Goal: Transaction & Acquisition: Purchase product/service

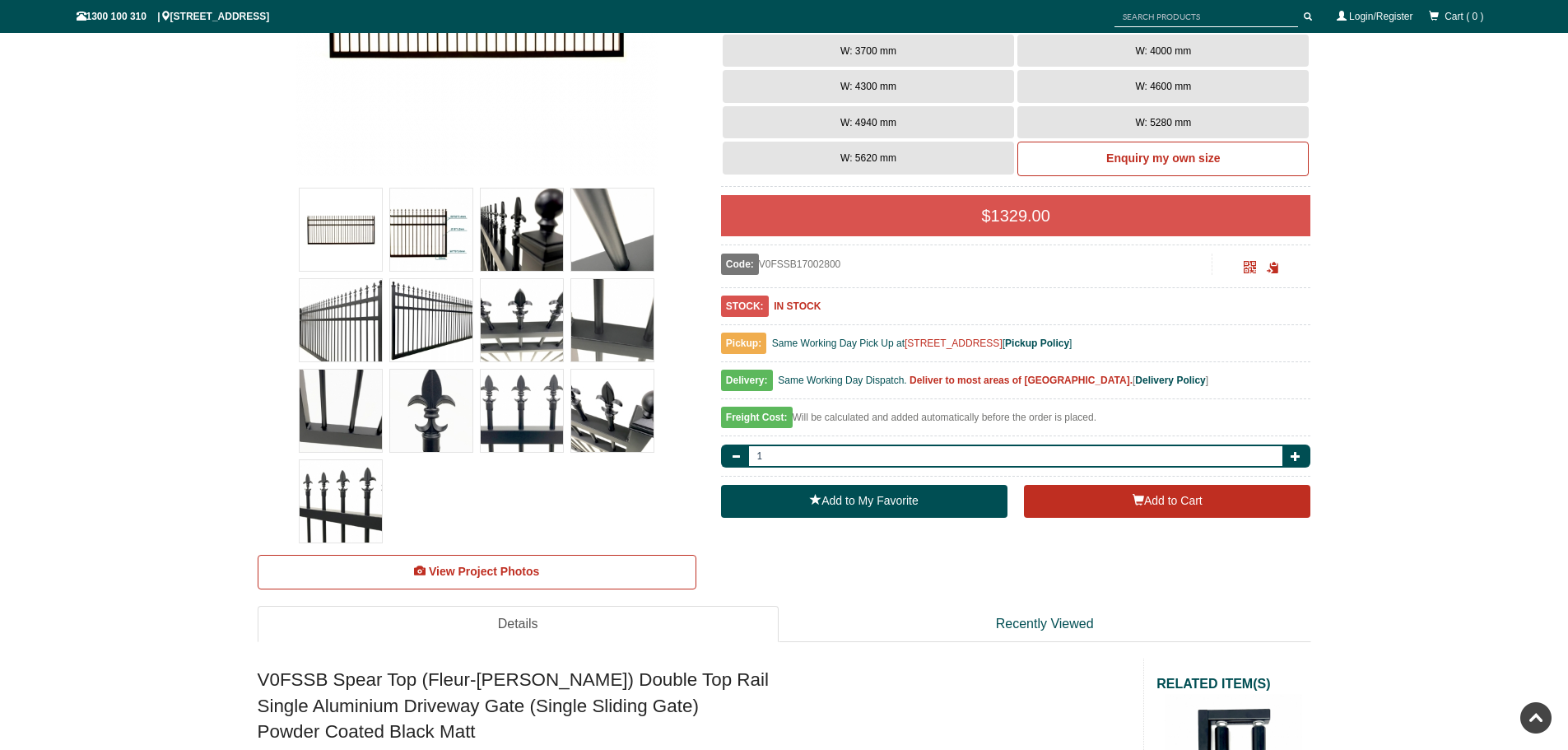
scroll to position [411, 0]
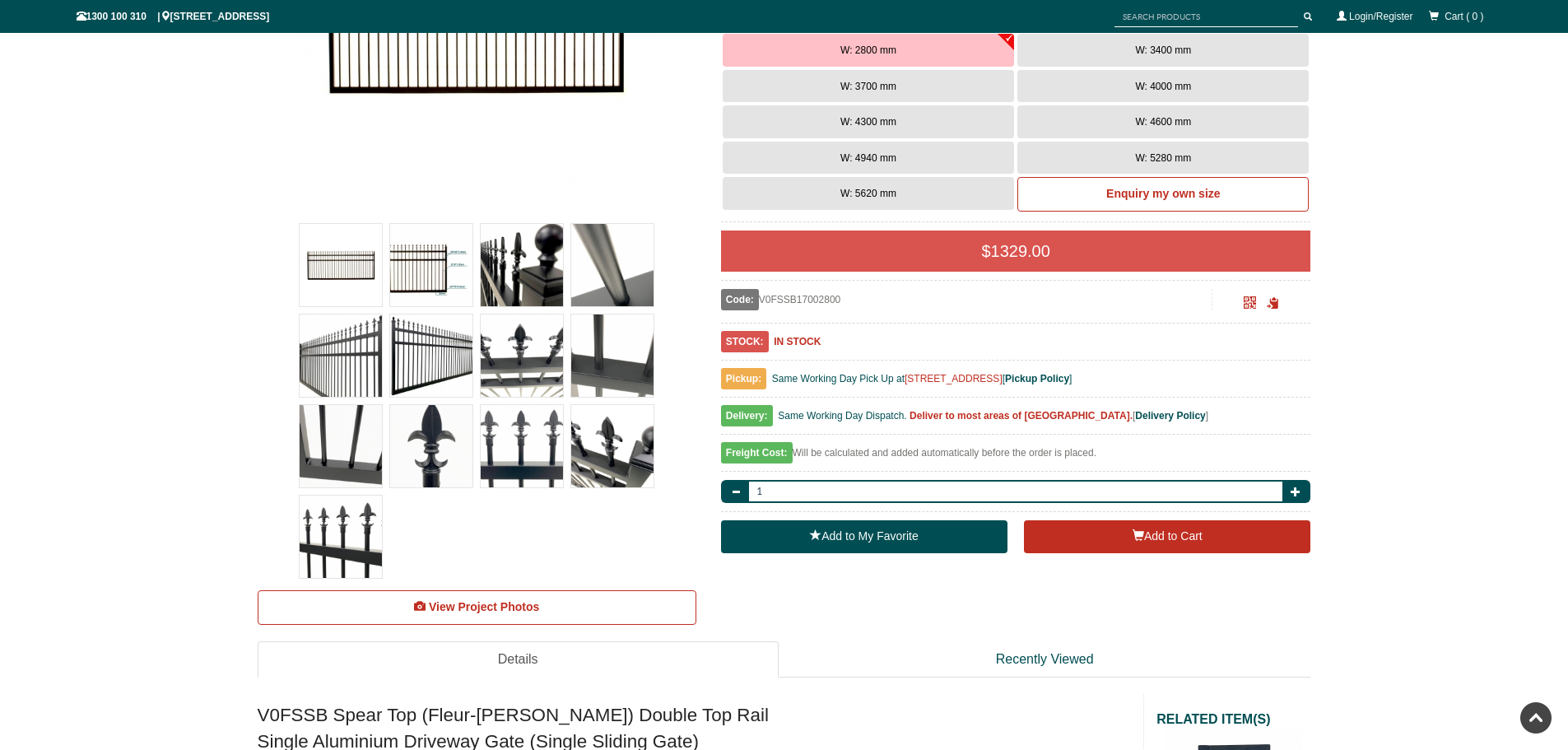
click at [424, 452] on img at bounding box center [432, 446] width 82 height 82
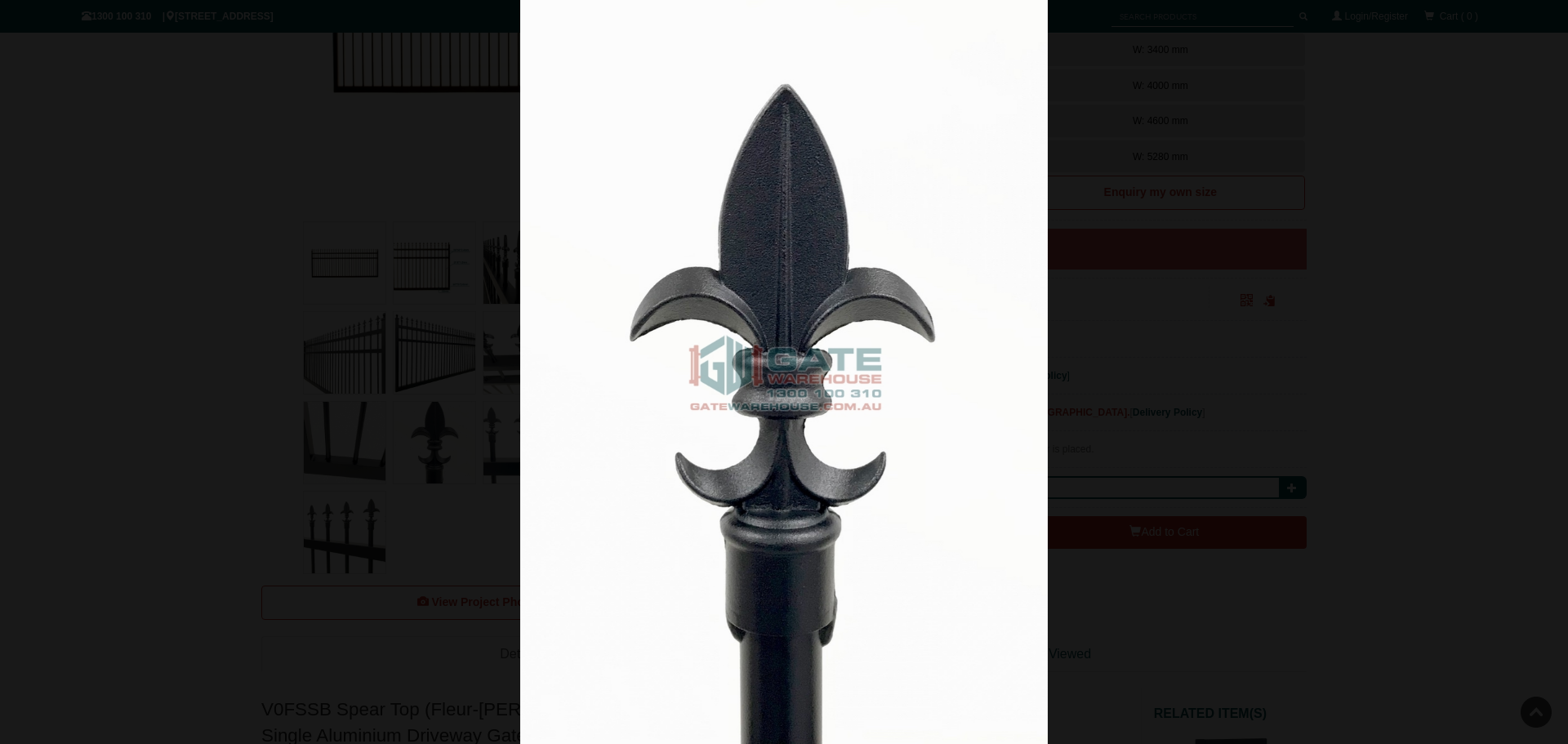
click at [747, 285] on img at bounding box center [784, 372] width 527 height 744
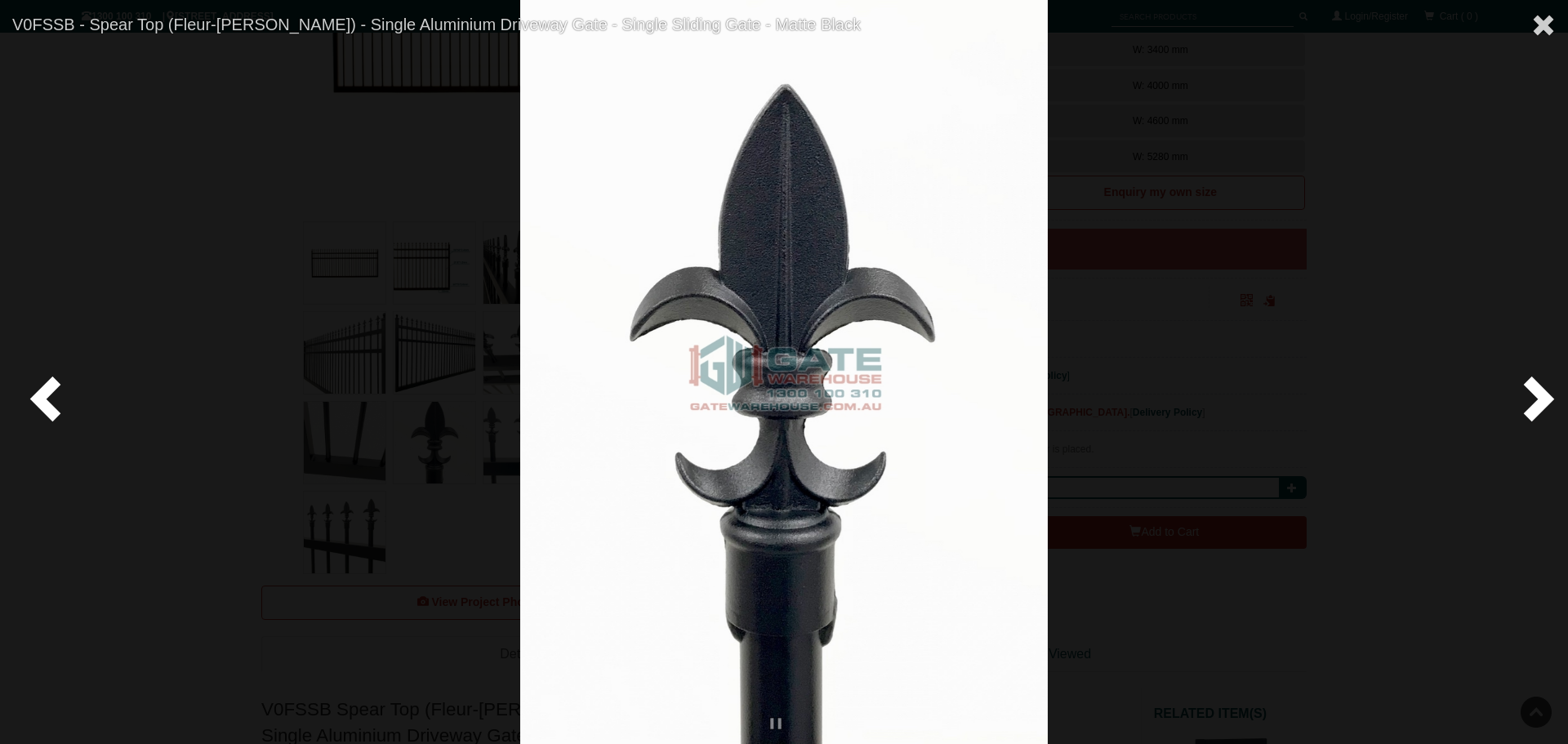
click at [1539, 391] on span at bounding box center [1535, 397] width 49 height 49
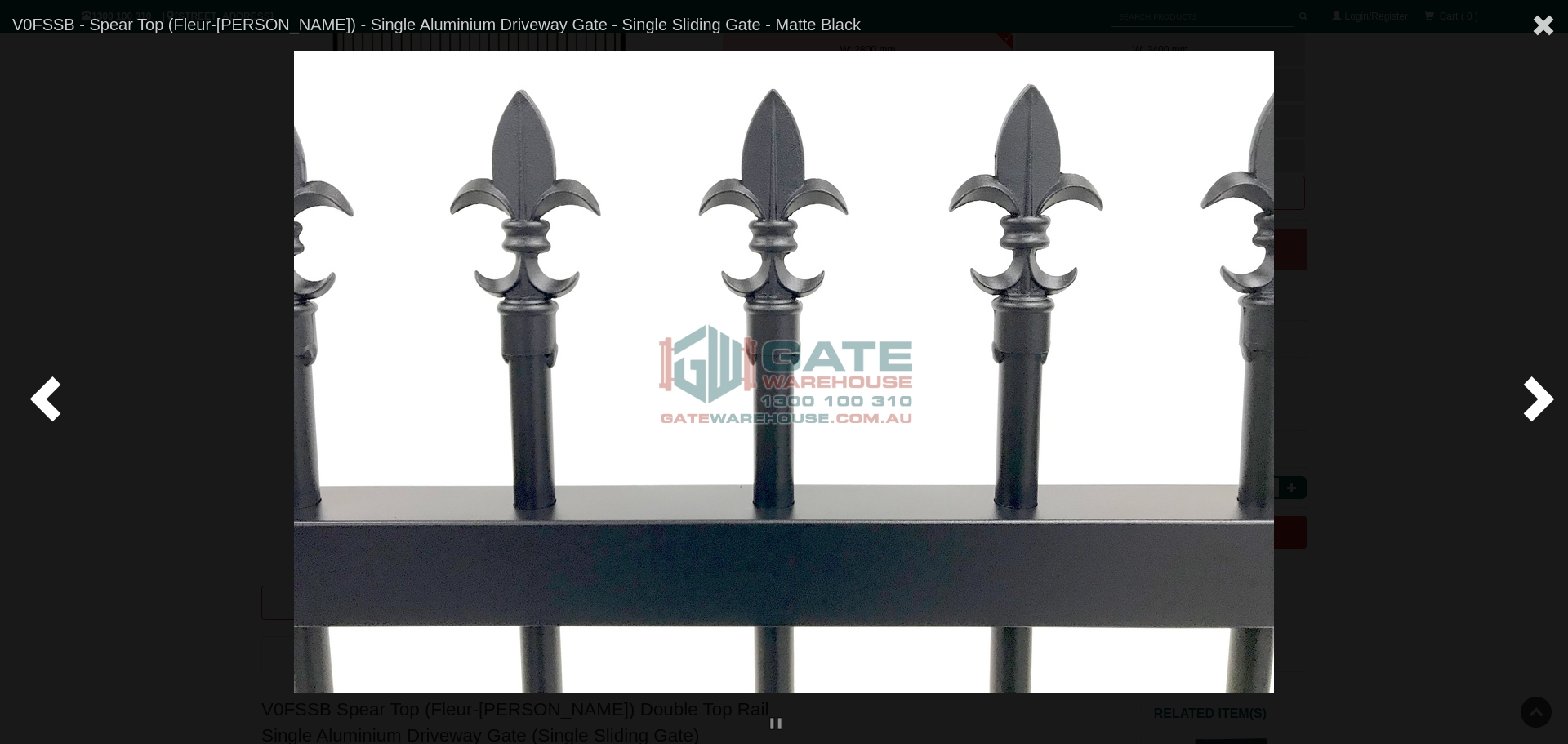
click at [1539, 391] on span at bounding box center [1535, 397] width 49 height 49
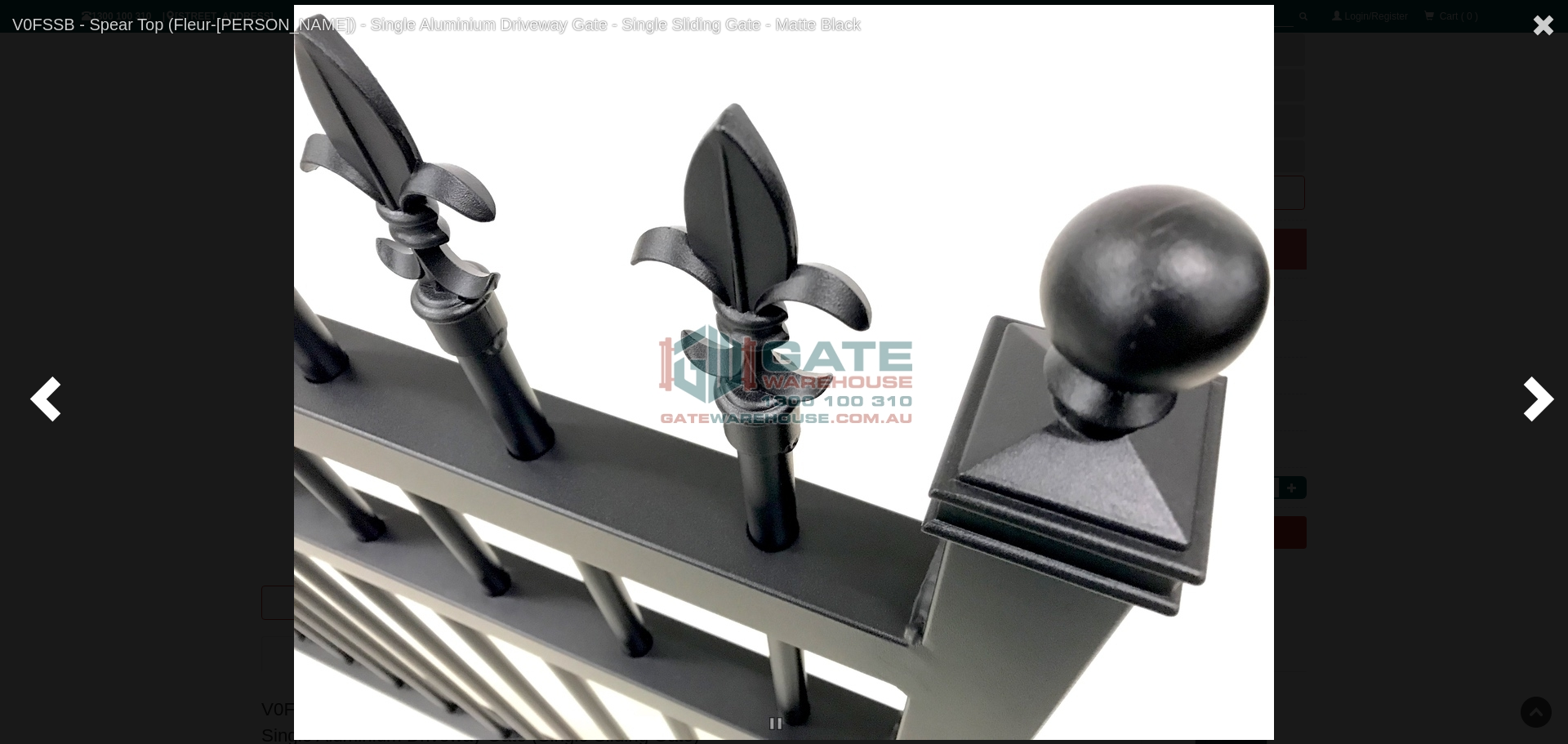
click at [1539, 392] on span at bounding box center [1535, 397] width 49 height 49
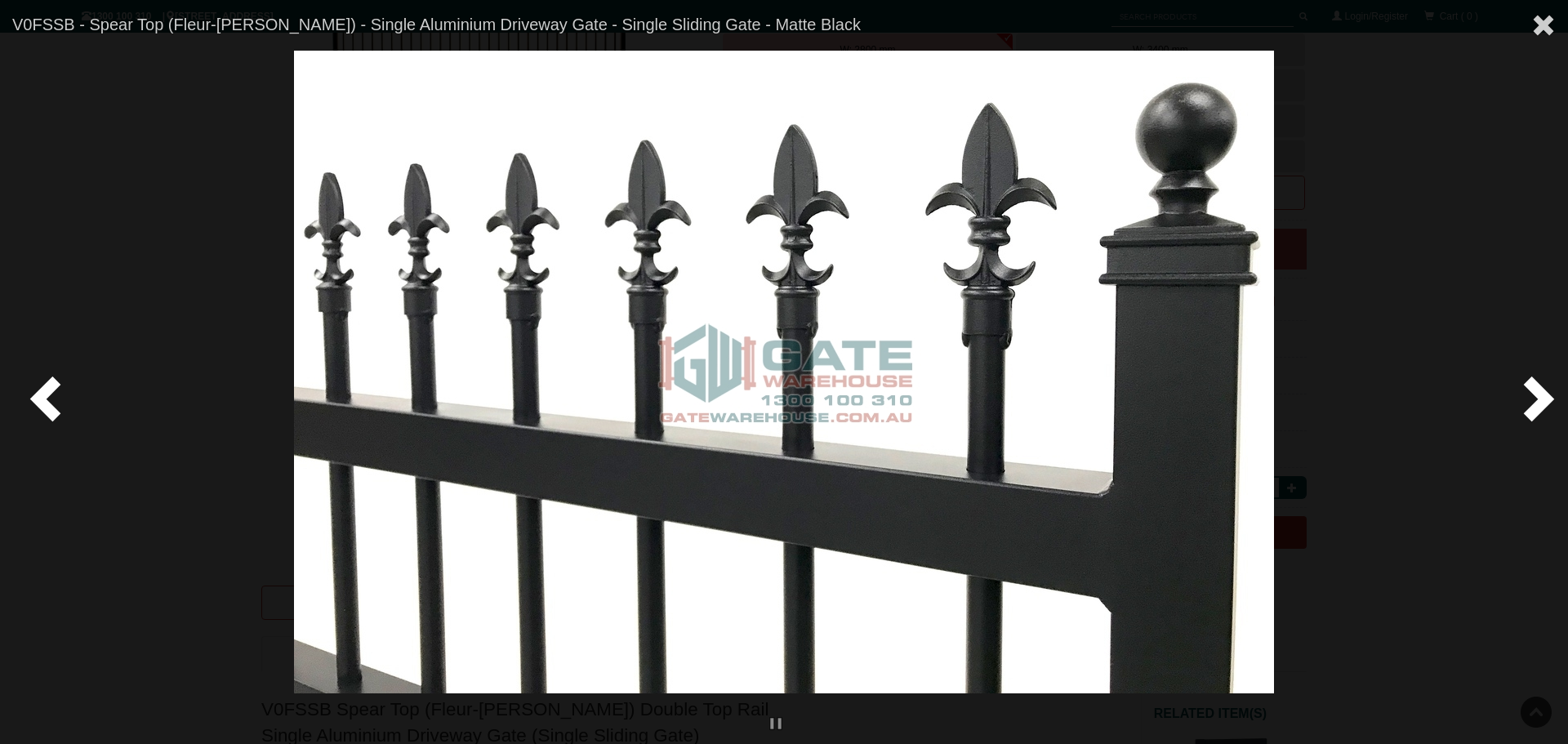
click at [1537, 392] on span at bounding box center [1535, 397] width 49 height 49
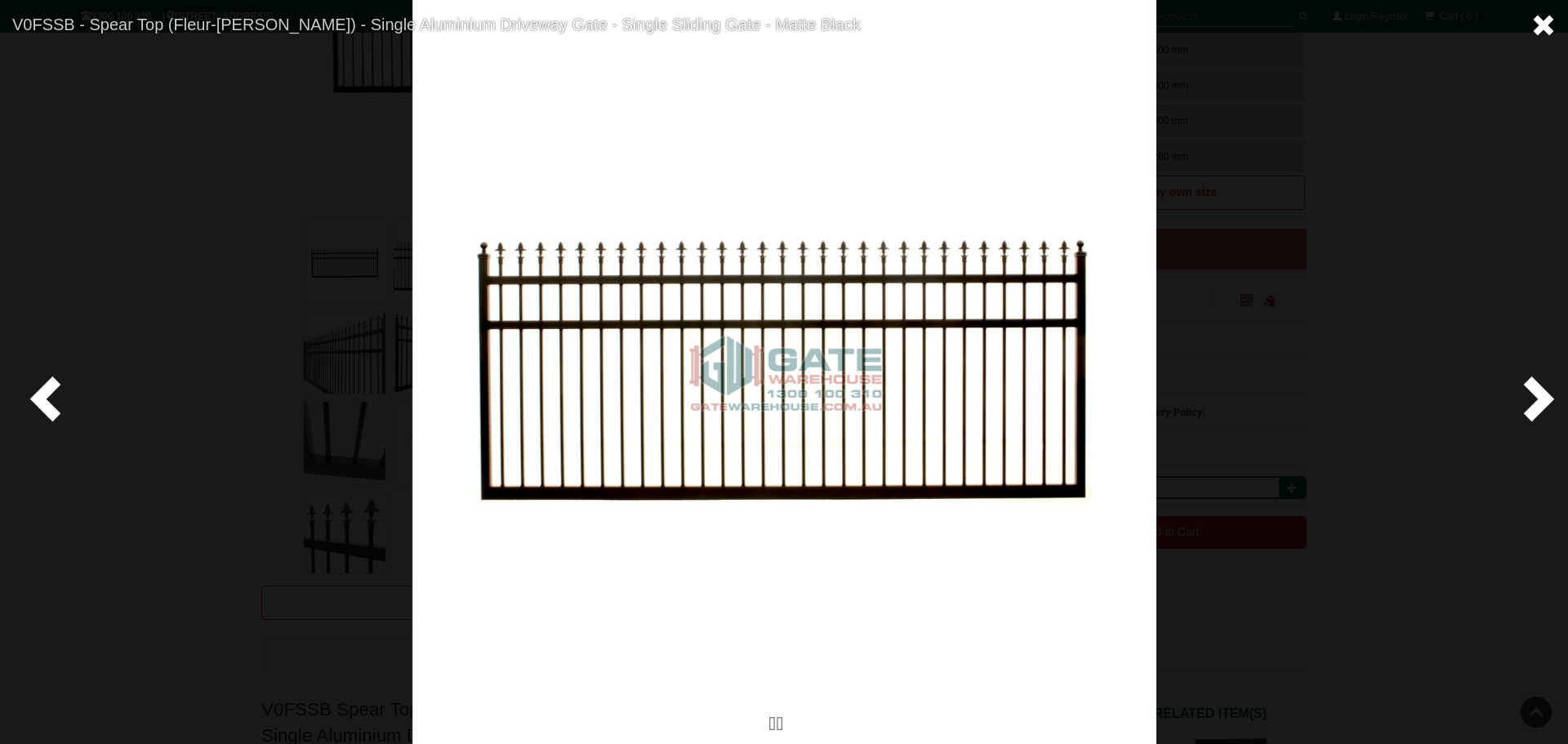
click at [1554, 24] on span at bounding box center [1543, 24] width 24 height 24
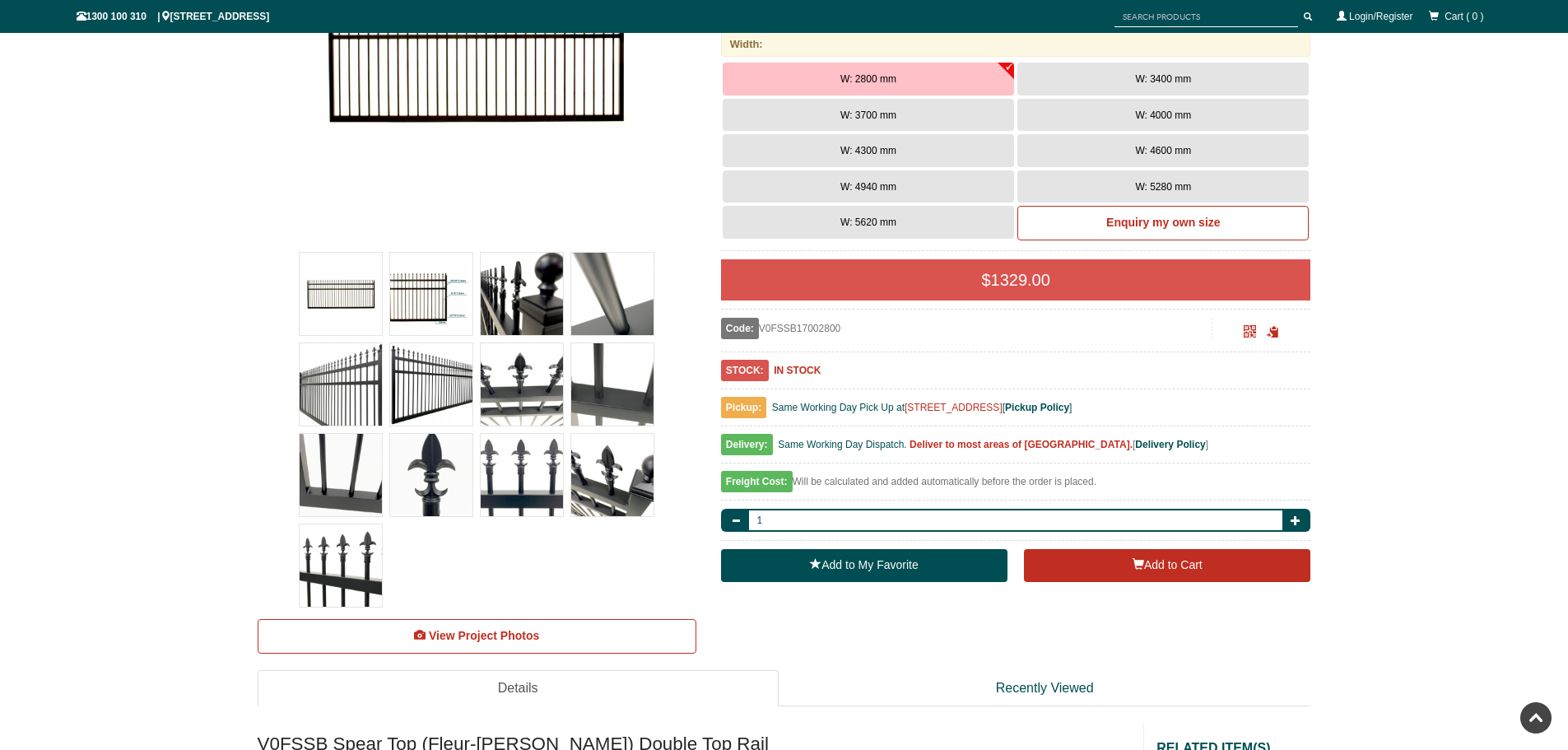
scroll to position [494, 0]
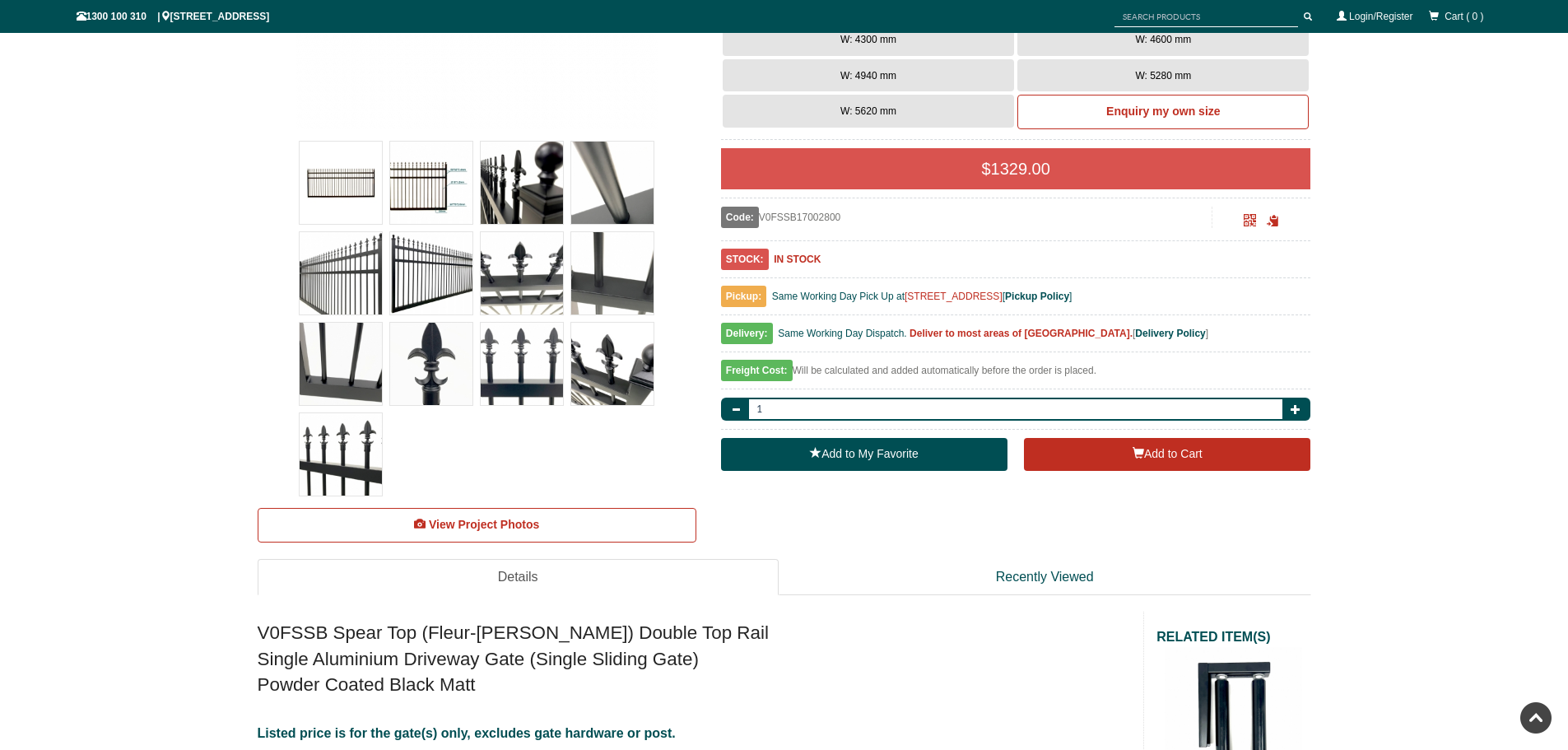
click at [349, 458] on img at bounding box center [341, 454] width 82 height 82
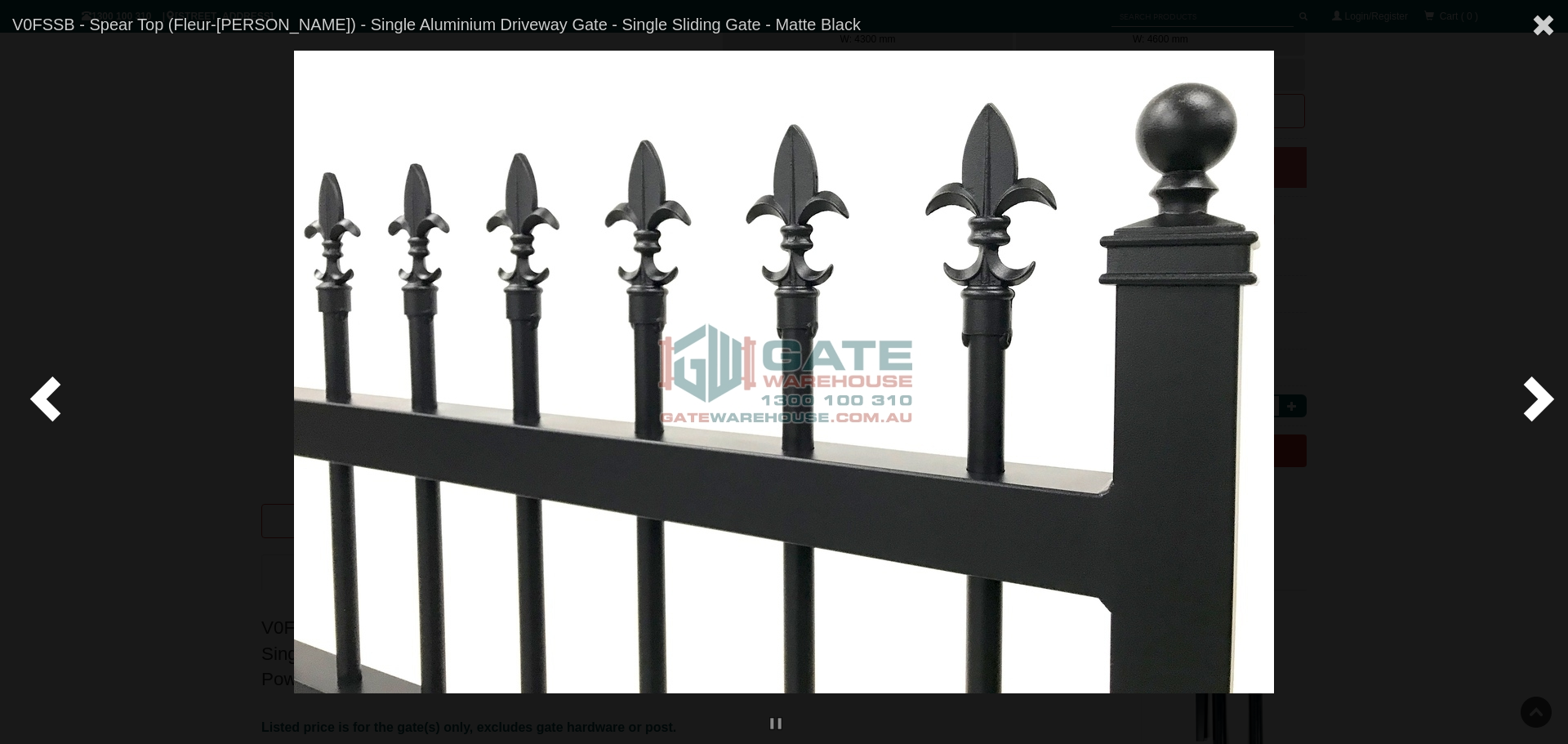
click at [28, 400] on span at bounding box center [49, 397] width 49 height 49
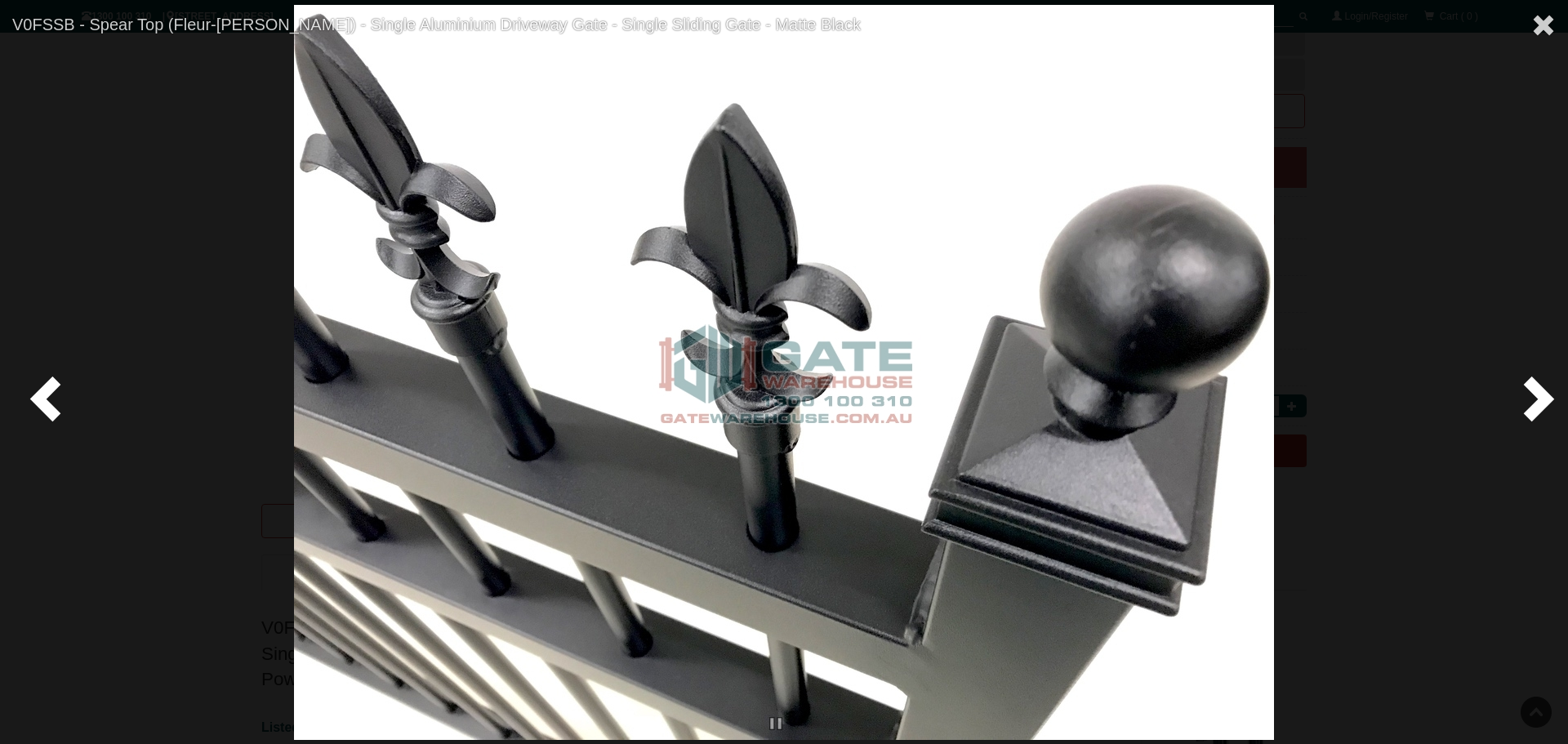
click at [28, 400] on span at bounding box center [49, 397] width 49 height 49
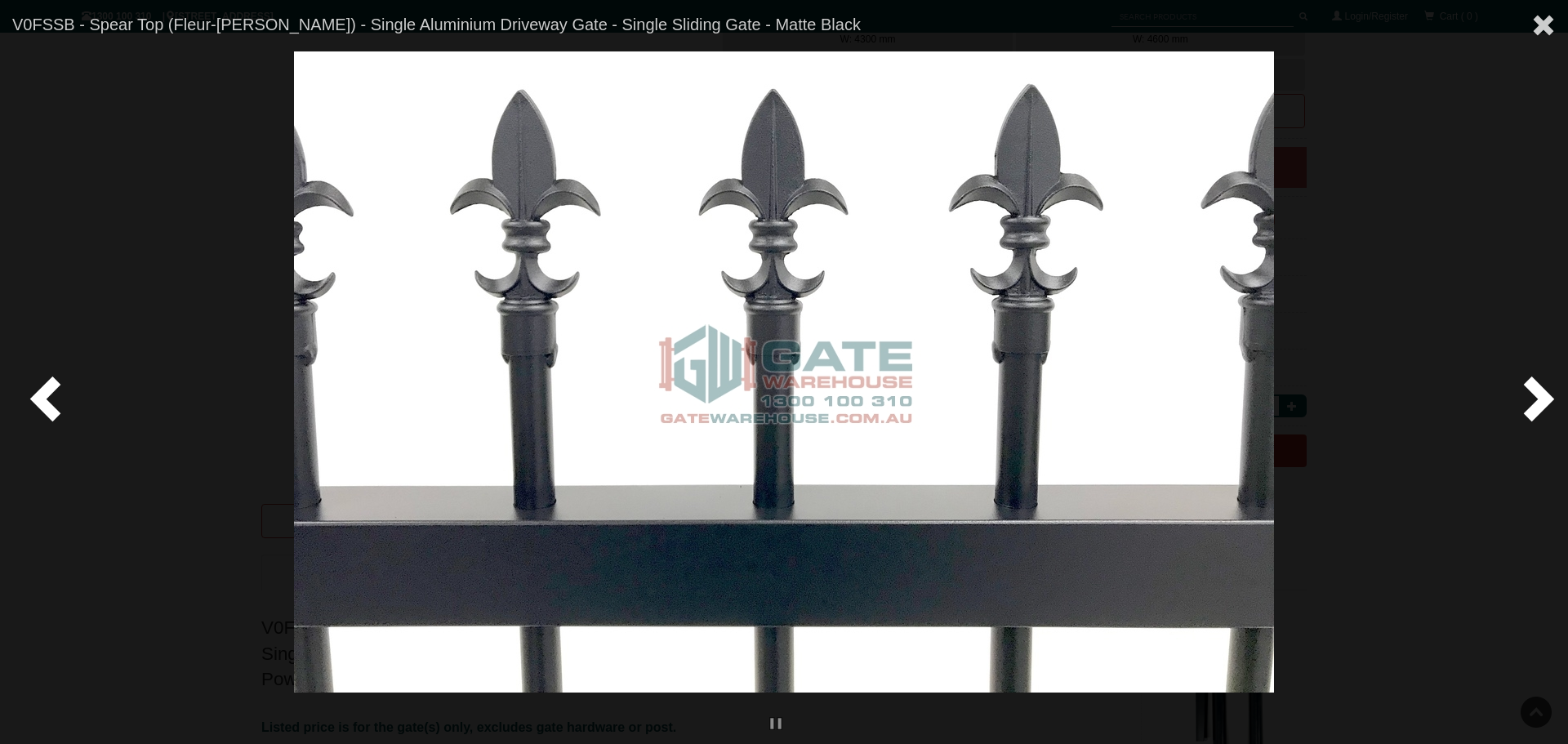
click at [28, 400] on span at bounding box center [49, 397] width 49 height 49
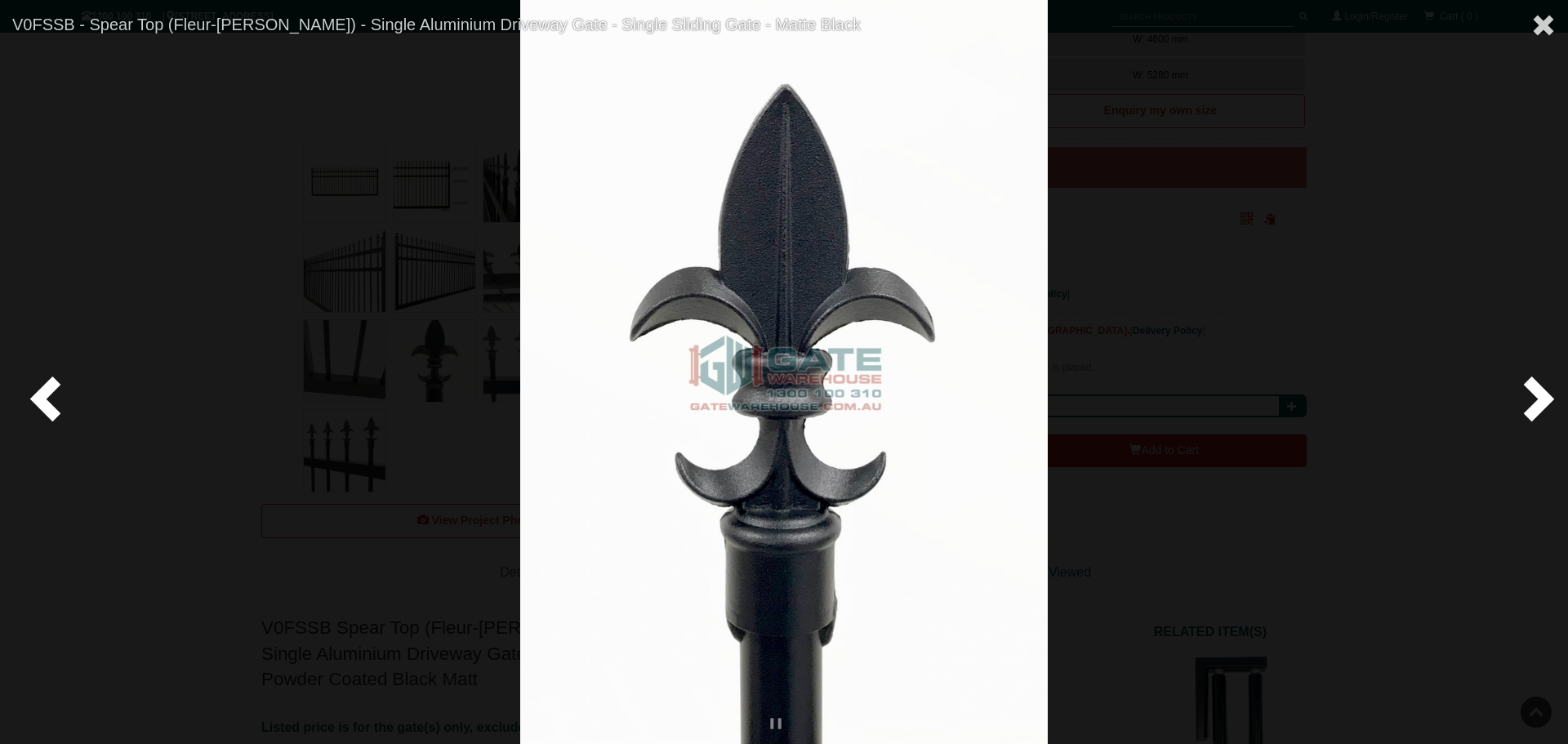
click at [28, 400] on span at bounding box center [49, 397] width 49 height 49
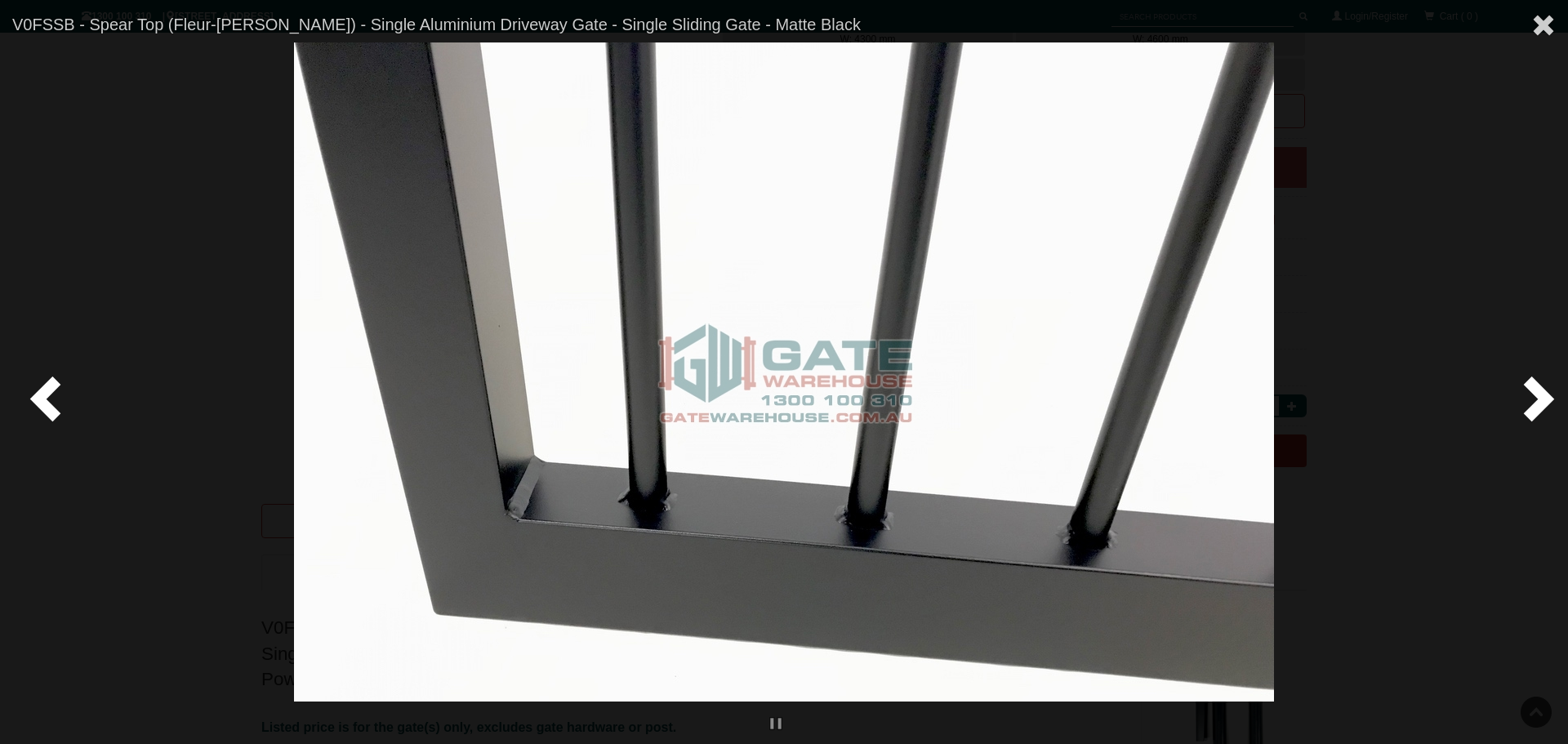
click at [1527, 399] on span at bounding box center [1535, 397] width 49 height 49
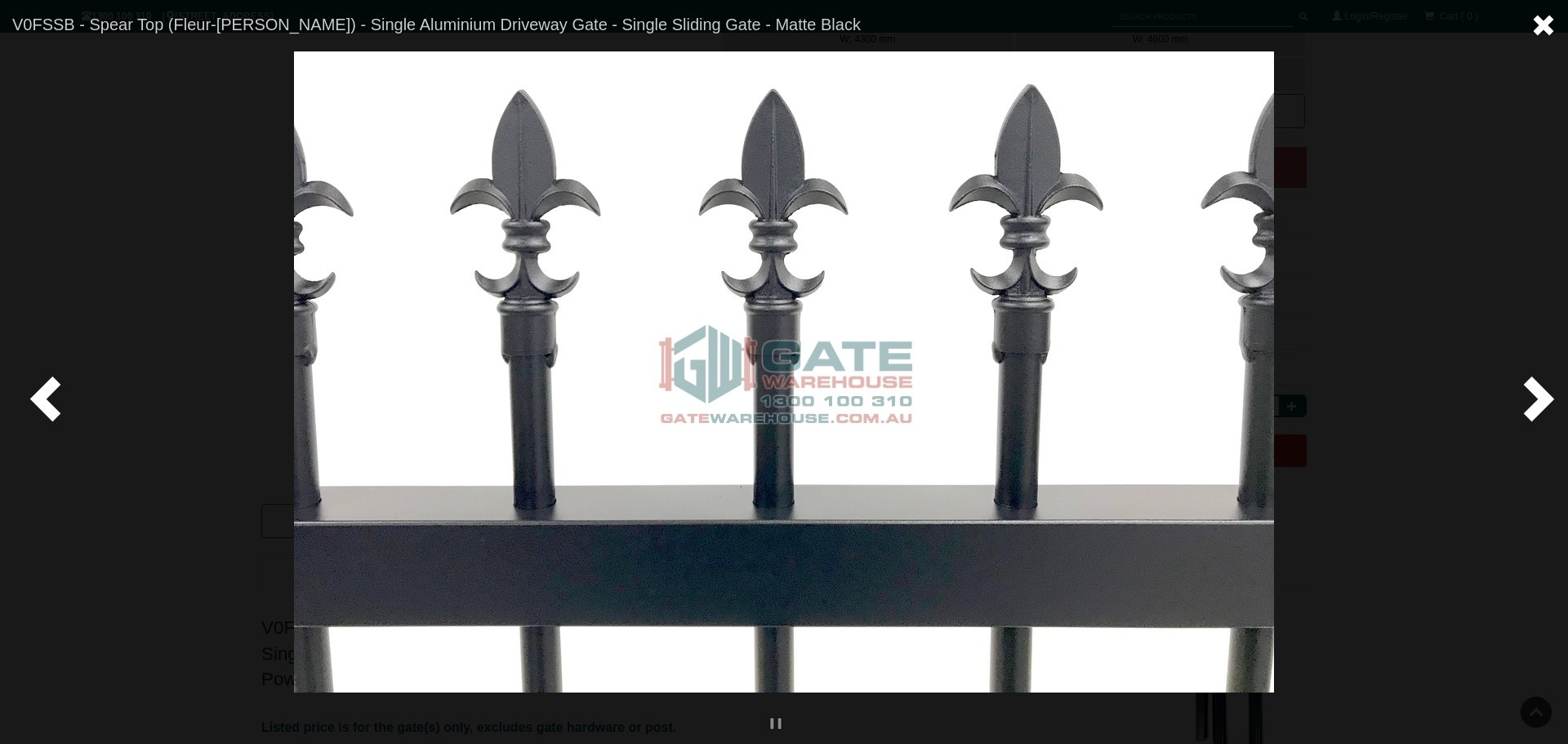
click at [1542, 22] on span at bounding box center [1543, 24] width 24 height 24
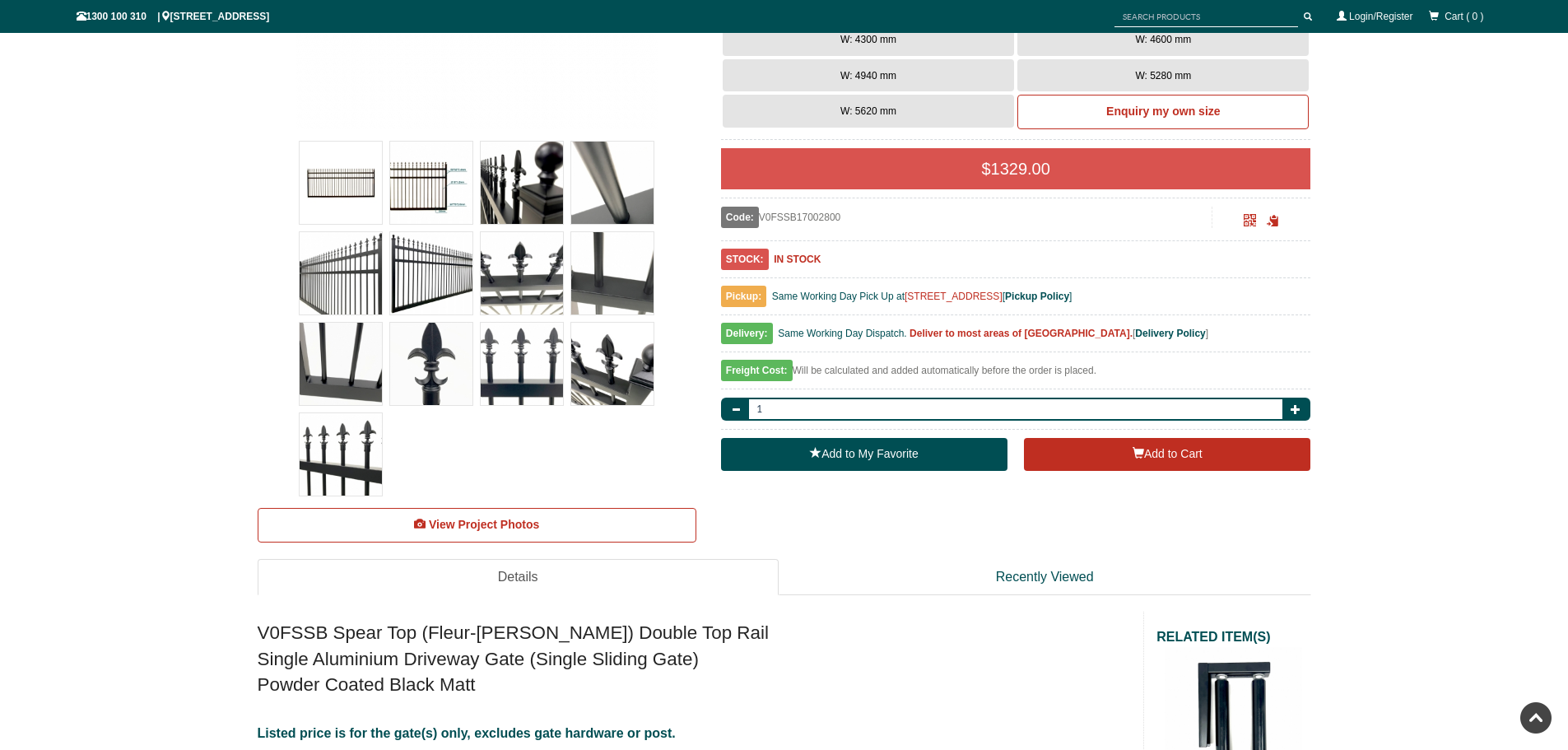
scroll to position [0, 0]
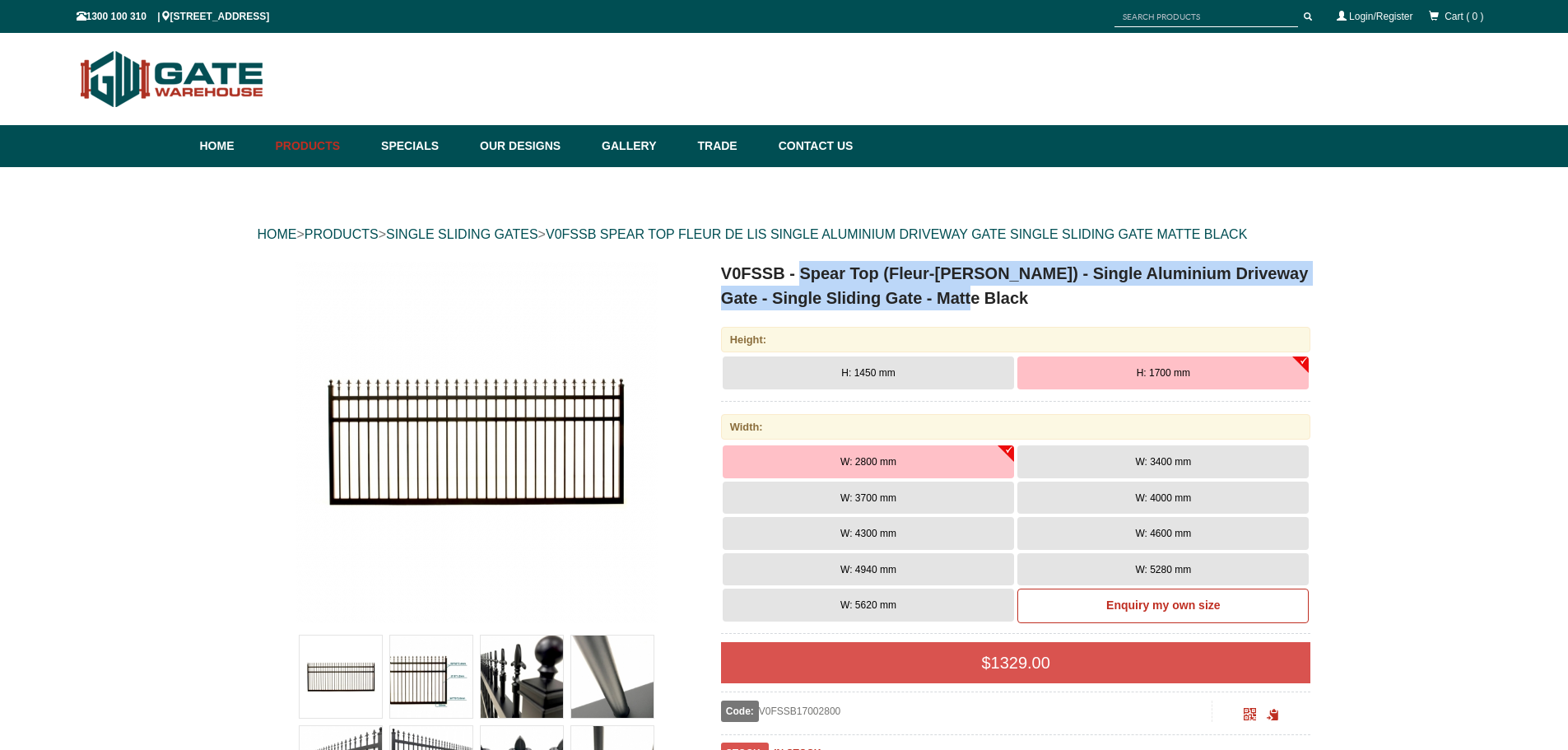
drag, startPoint x: 1000, startPoint y: 299, endPoint x: 804, endPoint y: 272, distance: 197.9
click at [804, 272] on h1 "V0FSSB - Spear Top (Fleur-[PERSON_NAME]) - Single Aluminium Driveway Gate - Sin…" at bounding box center [1016, 286] width 590 height 49
copy h1 "Spear Top (Fleur-[PERSON_NAME]) - Single Aluminium Driveway Gate - Single Slidi…"
